Goal: Task Accomplishment & Management: Complete application form

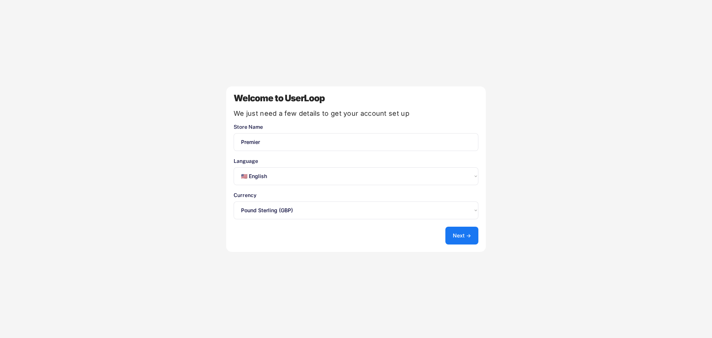
select select ""en""
select select ""1348695171700984260__LOOKUP__1635527639174x591942813311942000""
click at [292, 180] on select "Select an option... 🇺🇸 English 🇫🇷 Français 🇩🇪 Deutsch 🇪🇸 Español" at bounding box center [356, 176] width 245 height 18
click at [234, 167] on select "Select an option... 🇺🇸 English 🇫🇷 Français 🇩🇪 Deutsch 🇪🇸 Español" at bounding box center [356, 176] width 245 height 18
click at [288, 212] on select "Select an option... UAE Dirham (AED) Lek (ALL) Kwanza (AOA) Netherlands Antilli…" at bounding box center [356, 210] width 245 height 18
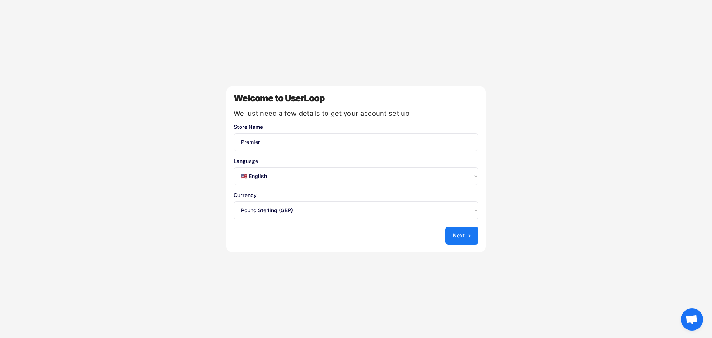
click at [288, 212] on select "Select an option... UAE Dirham (AED) Lek (ALL) Kwanza (AOA) Netherlands Antilli…" at bounding box center [356, 210] width 245 height 18
click at [456, 233] on button "Next →" at bounding box center [462, 236] width 33 height 18
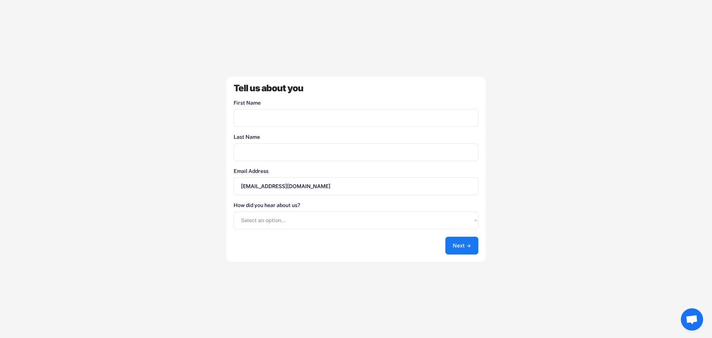
click at [278, 120] on input "input" at bounding box center [356, 118] width 245 height 18
type input "[PERSON_NAME]"
type input "Comben"
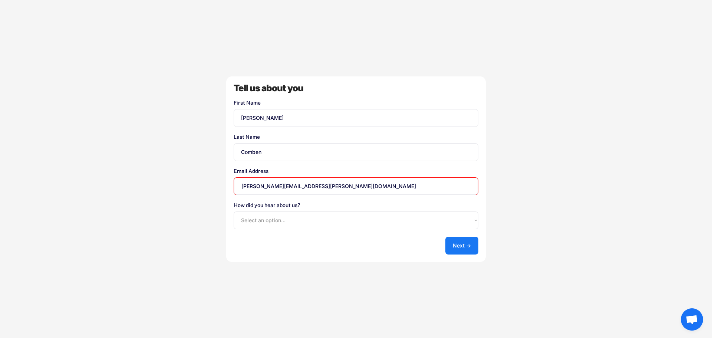
type input "[PERSON_NAME][EMAIL_ADDRESS][PERSON_NAME][DOMAIN_NAME]"
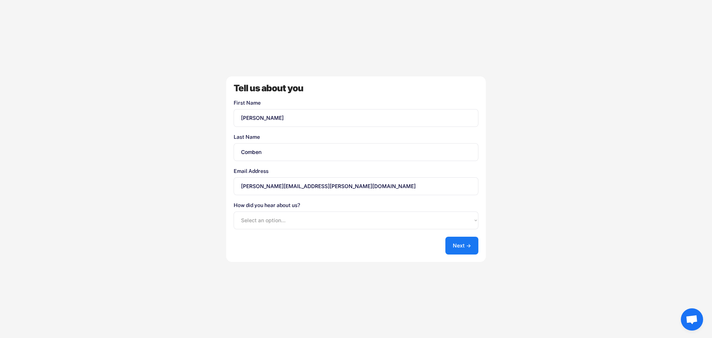
click at [280, 219] on select "Select an option... Shopify App Store Google UserLoop Blog Referred by a friend…" at bounding box center [356, 220] width 245 height 18
select select ""other""
click at [234, 211] on select "Select an option... Shopify App Store Google UserLoop Blog Referred by a friend…" at bounding box center [356, 220] width 245 height 18
click at [453, 252] on button "Next →" at bounding box center [462, 246] width 33 height 18
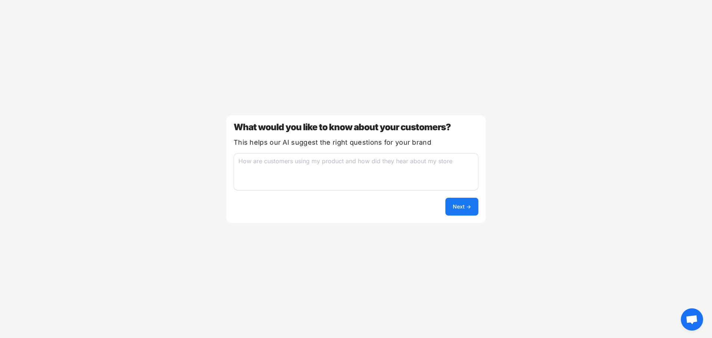
click at [347, 164] on textarea at bounding box center [356, 171] width 245 height 37
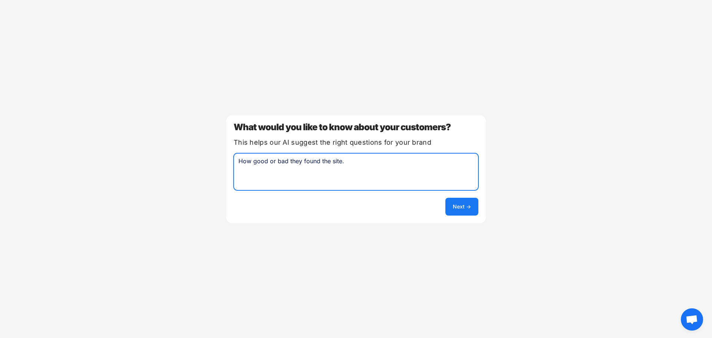
type textarea "How good or bad they found the site."
click at [454, 204] on button "Next →" at bounding box center [462, 207] width 33 height 18
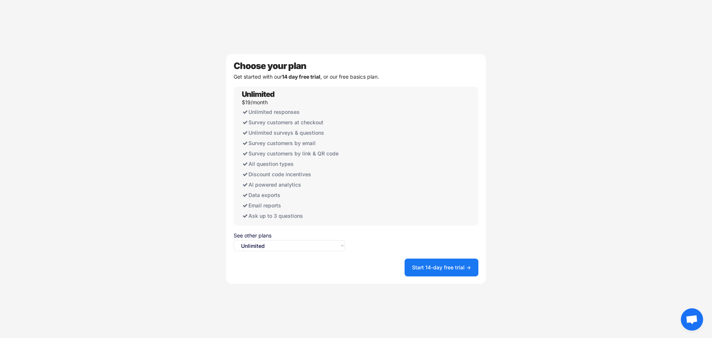
click at [279, 248] on select "Select an option... Unlimited Free" at bounding box center [289, 245] width 111 height 11
select select ""free0""
click at [234, 240] on select "Select an option... Unlimited Free" at bounding box center [289, 245] width 111 height 11
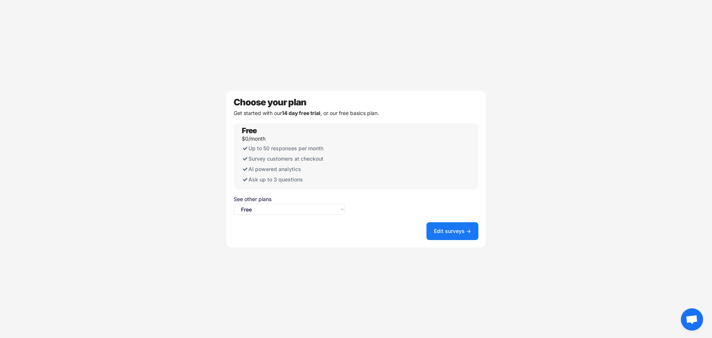
click at [444, 230] on button "Edit surveys →" at bounding box center [453, 231] width 52 height 18
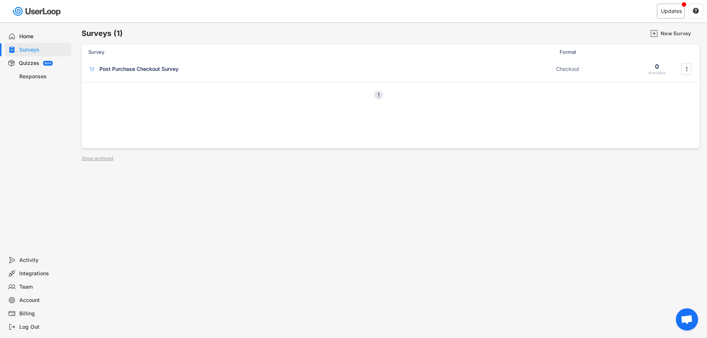
click at [658, 14] on div "Updates" at bounding box center [671, 11] width 28 height 15
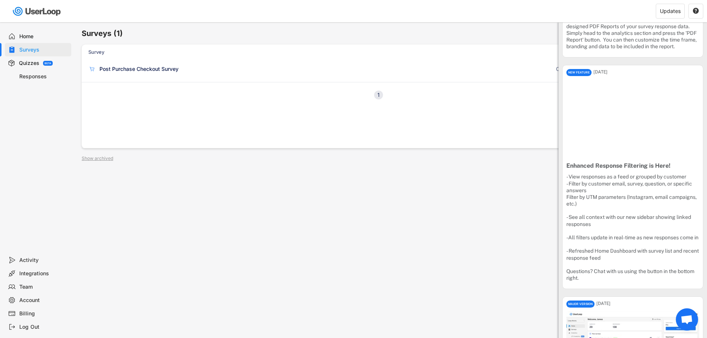
scroll to position [927, 0]
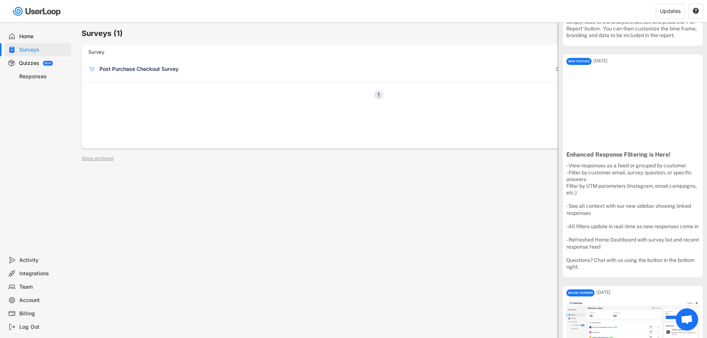
click at [30, 65] on div "Quizzes" at bounding box center [29, 63] width 20 height 7
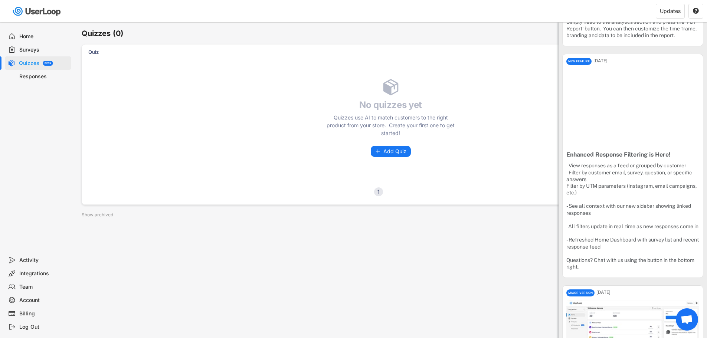
click at [23, 49] on div "Surveys" at bounding box center [43, 49] width 49 height 7
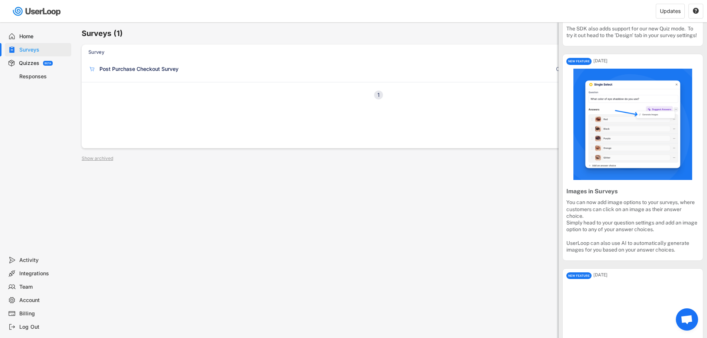
scroll to position [40, 0]
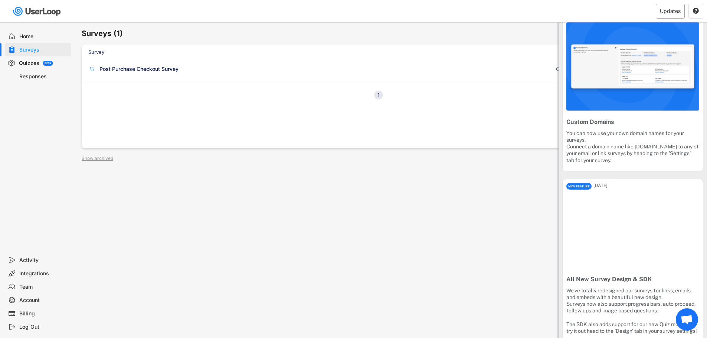
click at [668, 6] on div "Updates" at bounding box center [670, 11] width 29 height 15
